Goal: Task Accomplishment & Management: Use online tool/utility

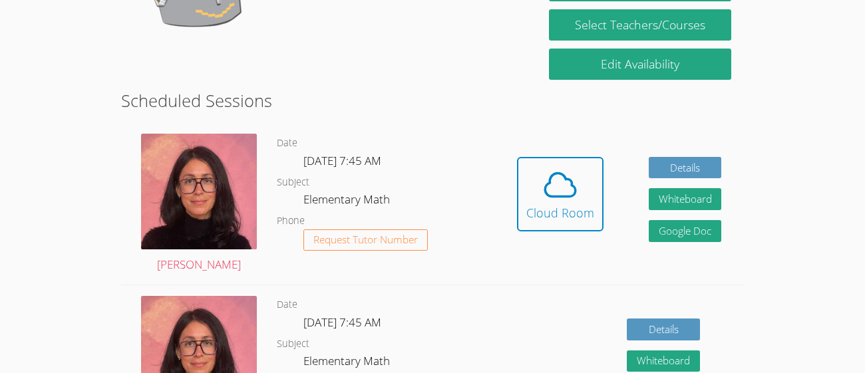
scroll to position [206, 0]
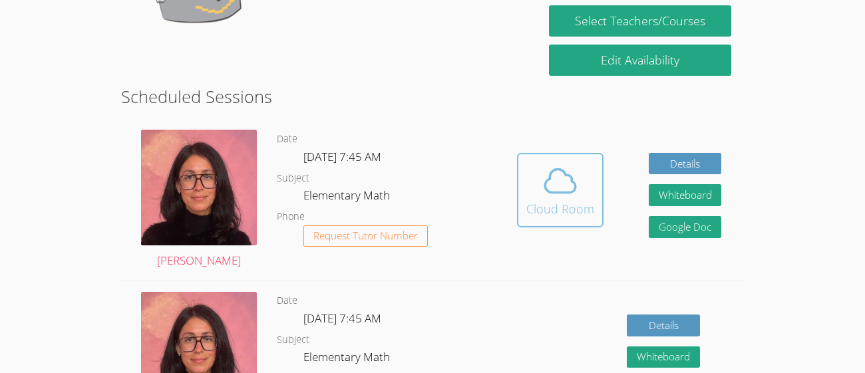
click at [595, 200] on button "Cloud Room" at bounding box center [560, 190] width 86 height 74
click at [549, 190] on icon at bounding box center [560, 181] width 31 height 23
click at [561, 177] on icon at bounding box center [559, 180] width 37 height 37
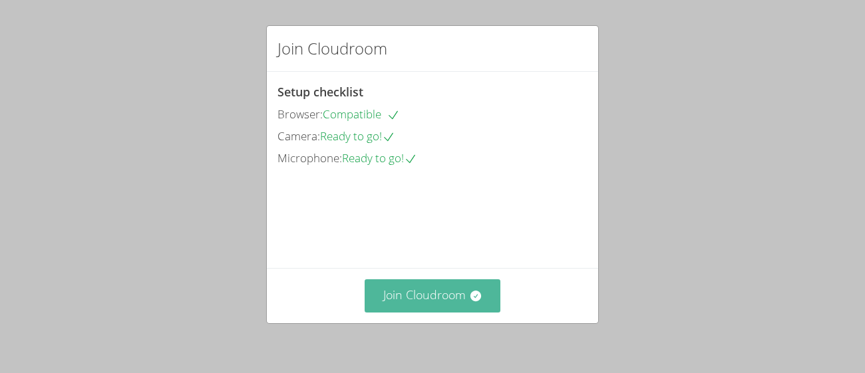
click at [423, 295] on button "Join Cloudroom" at bounding box center [432, 295] width 136 height 33
click at [449, 295] on button "Join Cloudroom" at bounding box center [432, 295] width 136 height 33
click at [447, 301] on button "Join Cloudroom" at bounding box center [432, 295] width 136 height 33
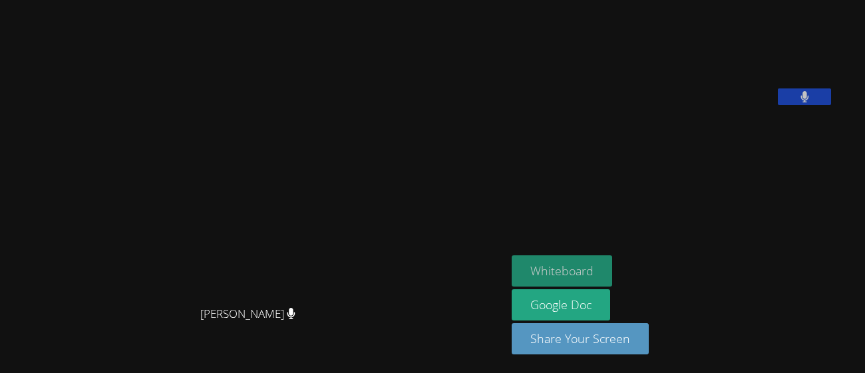
click at [591, 266] on button "Whiteboard" at bounding box center [561, 270] width 100 height 31
